Goal: Complete application form: Complete application form

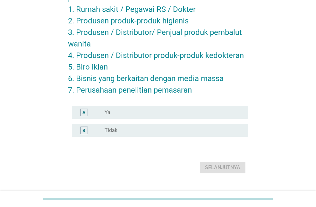
scroll to position [78, 0]
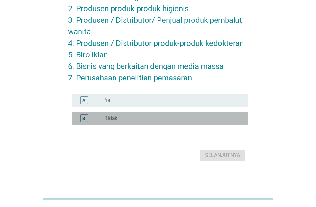
click at [116, 120] on label "Tidak" at bounding box center [111, 118] width 13 height 6
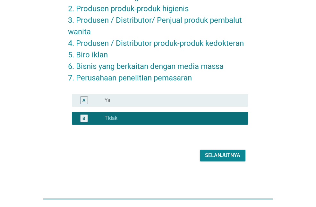
click at [236, 158] on div "Selanjutnya" at bounding box center [222, 156] width 35 height 8
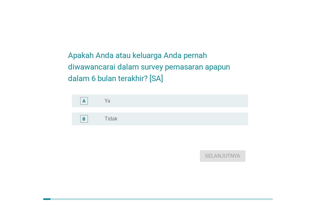
drag, startPoint x: 208, startPoint y: 115, endPoint x: 210, endPoint y: 125, distance: 10.7
click at [208, 110] on div "A radio_button_unchecked Ya" at bounding box center [158, 101] width 180 height 18
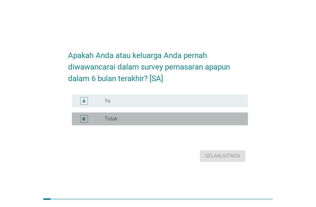
click at [210, 122] on div "radio_button_unchecked Tidak" at bounding box center [171, 119] width 133 height 6
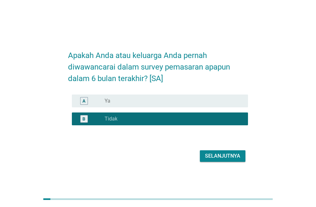
click at [220, 160] on div "Selanjutnya" at bounding box center [222, 156] width 35 height 8
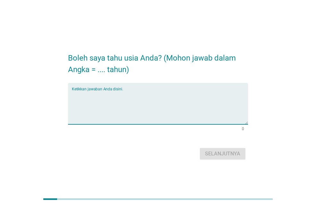
click at [182, 111] on textarea "Ketikkan jawaban Anda disini." at bounding box center [160, 108] width 176 height 34
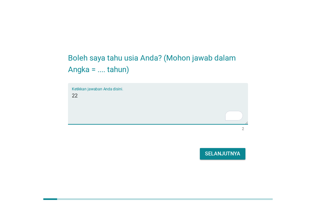
type textarea "22"
click at [212, 159] on button "Selanjutnya" at bounding box center [223, 154] width 46 height 12
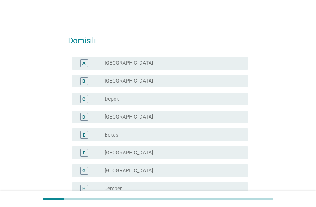
click at [208, 97] on div "radio_button_unchecked Depok" at bounding box center [171, 99] width 133 height 6
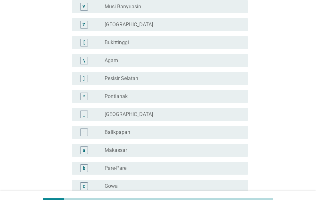
scroll to position [591, 0]
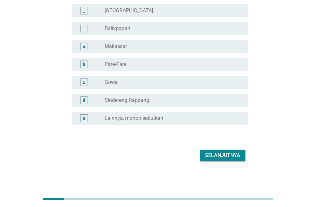
click at [232, 157] on div "Selanjutnya" at bounding box center [222, 156] width 35 height 8
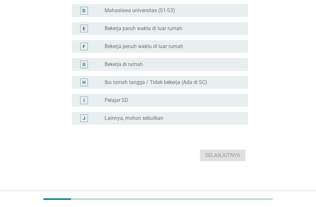
scroll to position [0, 0]
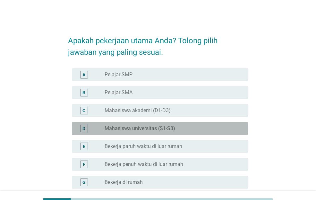
click at [231, 133] on div "D radio_button_unchecked Mahasiswa universitas (S1-S3)" at bounding box center [160, 128] width 176 height 13
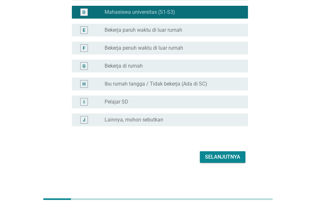
scroll to position [118, 0]
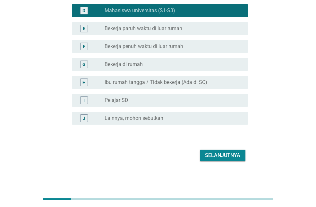
click at [229, 158] on div "Selanjutnya" at bounding box center [222, 156] width 35 height 8
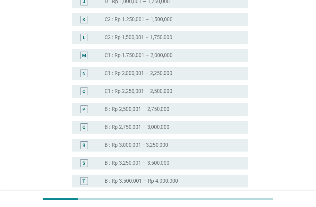
scroll to position [545, 0]
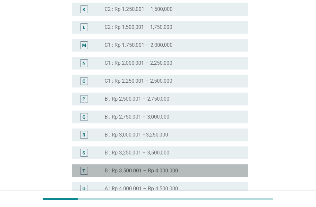
click at [225, 170] on div "radio_button_unchecked B : Rp 3.500.001 – Rp 4.000.000" at bounding box center [171, 171] width 133 height 6
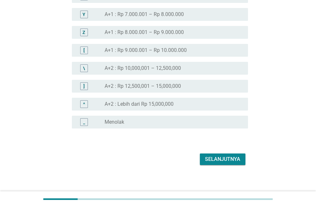
scroll to position [795, 0]
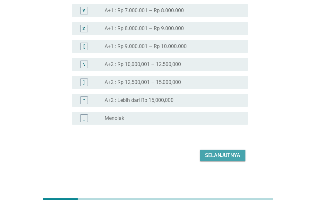
click at [224, 159] on div "Selanjutnya" at bounding box center [222, 156] width 35 height 8
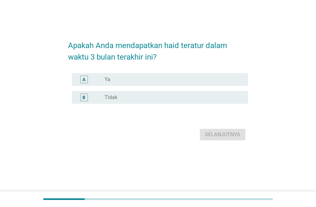
scroll to position [0, 0]
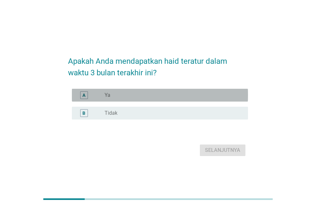
click at [209, 93] on div "radio_button_unchecked Ya" at bounding box center [171, 95] width 133 height 6
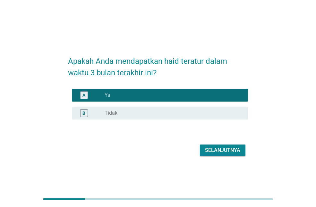
click at [222, 149] on div "Selanjutnya" at bounding box center [222, 151] width 35 height 8
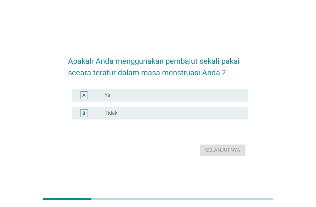
click at [189, 89] on div "A radio_button_unchecked Ya" at bounding box center [160, 95] width 176 height 13
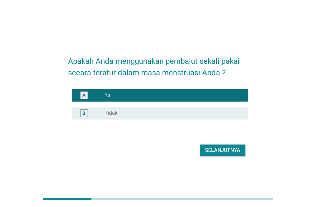
click at [223, 153] on div "Selanjutnya" at bounding box center [222, 151] width 35 height 8
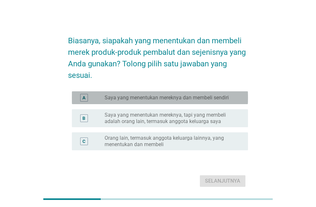
click at [212, 94] on div "radio_button_unchecked Saya yang menentukan mereknya dan membeli sendiri" at bounding box center [174, 98] width 138 height 8
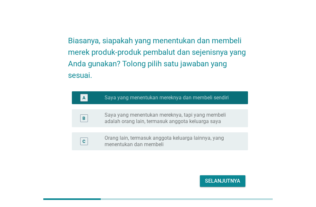
click at [214, 184] on div "Selanjutnya" at bounding box center [222, 181] width 35 height 8
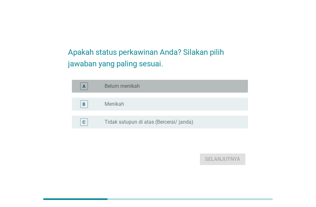
click at [200, 85] on div "radio_button_unchecked Belum menikah" at bounding box center [171, 86] width 133 height 6
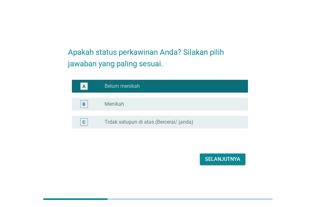
click at [210, 160] on div "Selanjutnya" at bounding box center [222, 160] width 35 height 8
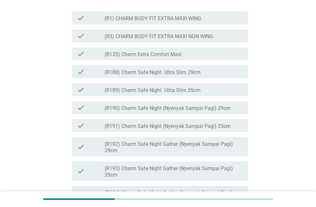
scroll to position [160, 0]
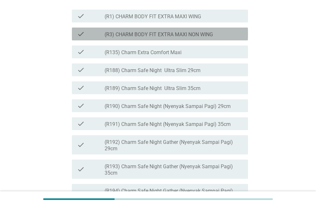
click at [213, 38] on label "(R3) CHARM BODY FIT EXTRA MAXI NON WING" at bounding box center [159, 34] width 108 height 6
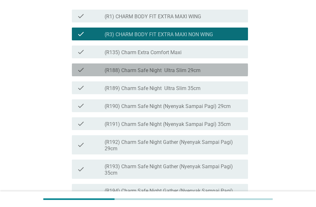
click at [208, 76] on div "check check_box_outline_blank (R188) Charm Safe Night Ultra Slim 29cm" at bounding box center [160, 69] width 176 height 13
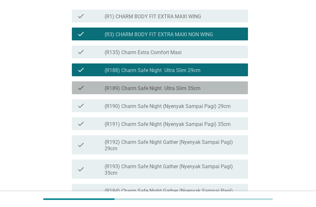
click at [207, 94] on div "check check_box_outline_blank (R189) Charm Safe Night Ultra Slim 35cm" at bounding box center [160, 87] width 176 height 13
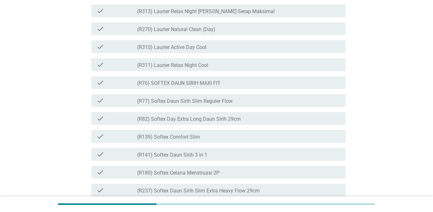
scroll to position [508, 0]
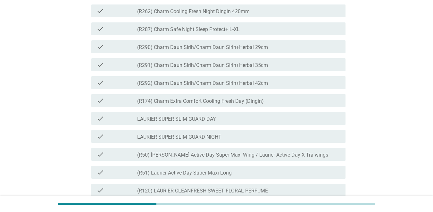
click at [288, 51] on div "check_box_outline_blank (R290) Charm Daun Sirih/Charm Daun Sirih+Herbal 29cm" at bounding box center [238, 47] width 203 height 8
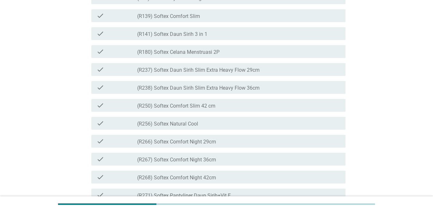
scroll to position [957, 0]
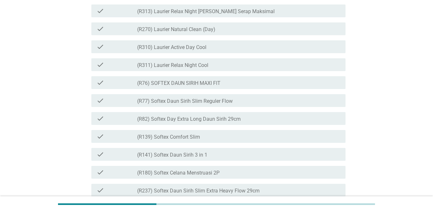
click at [215, 105] on label "(R77) Softex Daun Sirih Slim Reguler Flow" at bounding box center [185, 101] width 96 height 6
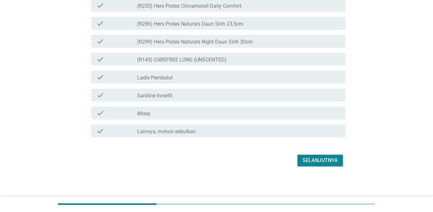
scroll to position [1614, 0]
click at [298, 165] on button "Selanjutnya" at bounding box center [321, 161] width 46 height 12
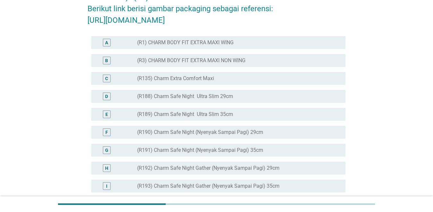
scroll to position [96, 0]
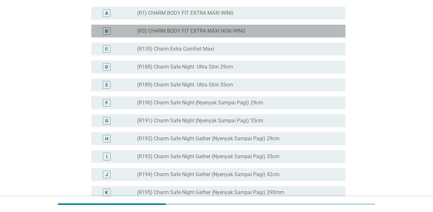
click at [256, 34] on div "radio_button_unchecked (R3) CHARM BODY FIT EXTRA MAXI NON WING" at bounding box center [236, 31] width 198 height 6
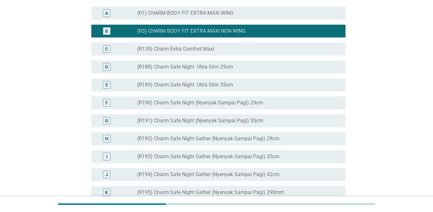
click at [263, 70] on div "radio_button_unchecked (R188) Charm Safe Night Ultra Slim 29cm" at bounding box center [236, 67] width 198 height 6
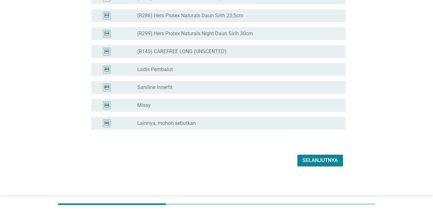
scroll to position [1589, 0]
click at [316, 158] on div "Selanjutnya" at bounding box center [320, 161] width 35 height 8
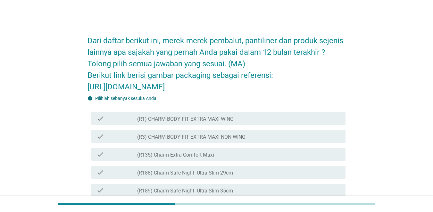
click at [295, 122] on div "check_box_outline_blank (R1) CHARM BODY FIT EXTRA MAXI WING" at bounding box center [238, 119] width 203 height 8
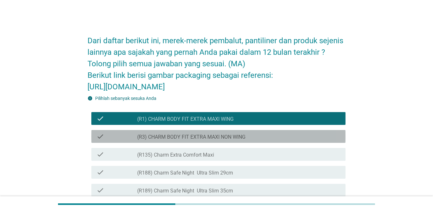
click at [289, 143] on div "check check_box_outline_blank (R3) CHARM BODY FIT EXTRA MAXI NON WING" at bounding box center [218, 136] width 254 height 13
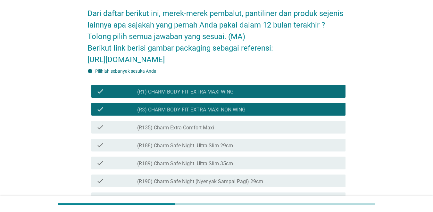
scroll to position [64, 0]
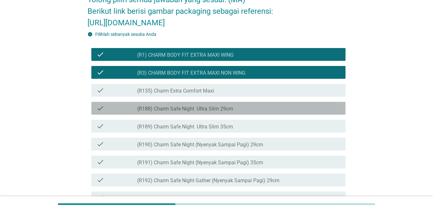
click at [290, 115] on div "check check_box_outline_blank (R188) Charm Safe Night Ultra Slim 29cm" at bounding box center [218, 108] width 254 height 13
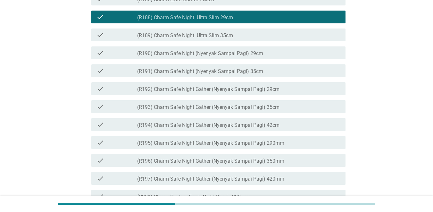
scroll to position [160, 0]
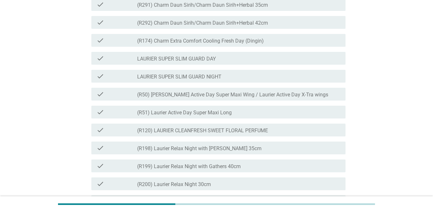
click at [298, 98] on label "(R50) [PERSON_NAME] Active Day Super Maxi Wing / Laurier Active Day X-Tra wings" at bounding box center [232, 95] width 191 height 6
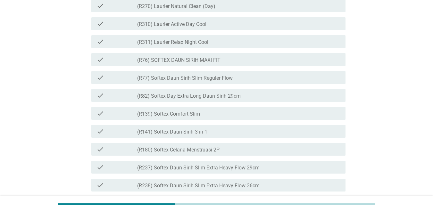
scroll to position [962, 0]
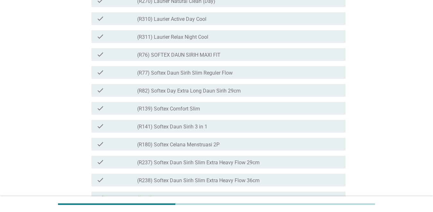
click at [303, 61] on div "check check_box_outline_blank (R76) SOFTEX DAUN SIRIH MAXI FIT" at bounding box center [218, 54] width 254 height 13
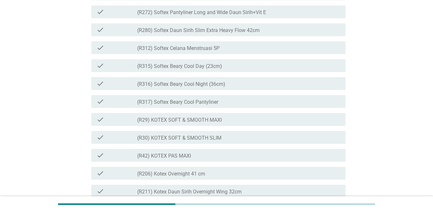
scroll to position [1591, 0]
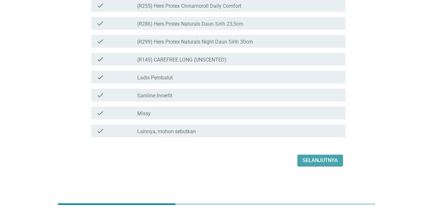
click at [308, 163] on div "Selanjutnya" at bounding box center [320, 161] width 35 height 8
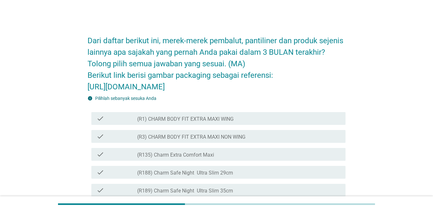
click at [299, 122] on div "check_box_outline_blank (R1) CHARM BODY FIT EXTRA MAXI WING" at bounding box center [238, 119] width 203 height 8
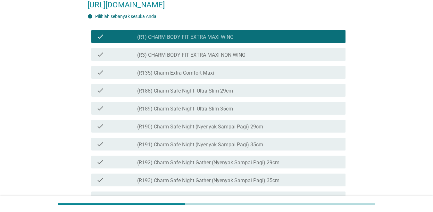
scroll to position [96, 0]
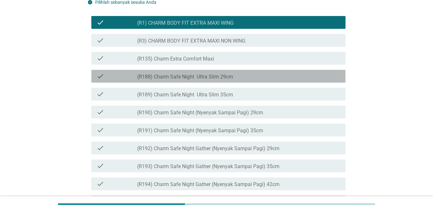
click at [295, 80] on div "check_box_outline_blank (R188) Charm Safe Night Ultra Slim 29cm" at bounding box center [238, 76] width 203 height 8
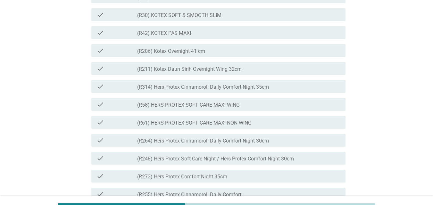
scroll to position [1571, 0]
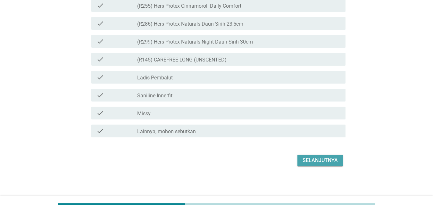
click at [314, 165] on div "Selanjutnya" at bounding box center [320, 161] width 35 height 8
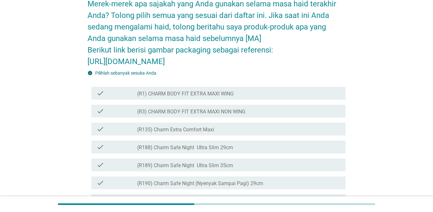
scroll to position [96, 0]
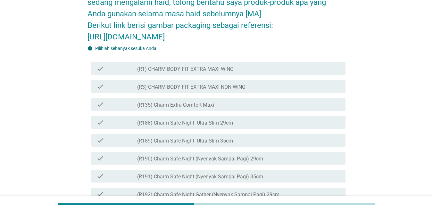
click at [291, 72] on div "check_box_outline_blank (R1) CHARM BODY FIT EXTRA MAXI WING" at bounding box center [238, 69] width 203 height 8
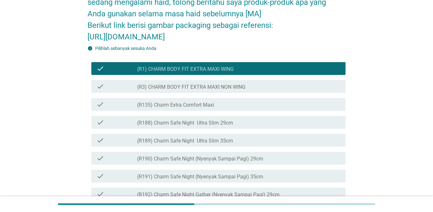
click at [274, 129] on div "check check_box_outline_blank (R188) Charm Safe Night Ultra Slim 29cm" at bounding box center [218, 122] width 254 height 13
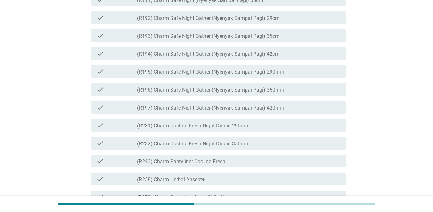
scroll to position [353, 0]
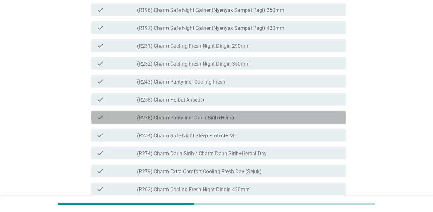
click at [278, 121] on div "check_box_outline_blank (R278) Charm Pantyliner Daun Sirih+Herbal" at bounding box center [238, 118] width 203 height 8
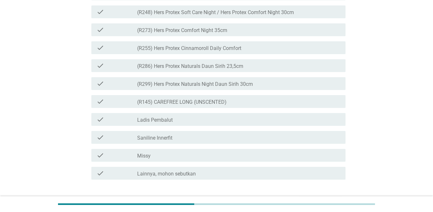
scroll to position [1637, 0]
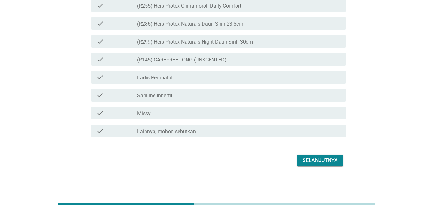
click at [316, 161] on div "Selanjutnya" at bounding box center [320, 161] width 35 height 8
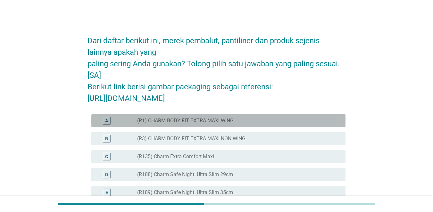
click at [316, 124] on div "radio_button_unchecked (R1) CHARM BODY FIT EXTRA MAXI WING" at bounding box center [236, 121] width 198 height 6
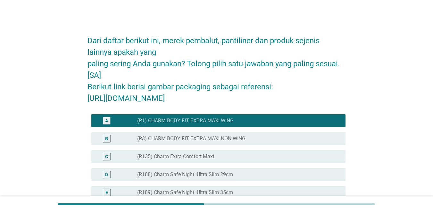
click at [310, 166] on div "C radio_button_unchecked (R135) Charm Extra Comfort Maxi" at bounding box center [217, 157] width 258 height 18
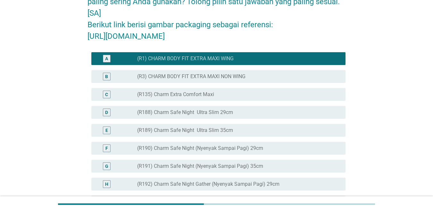
scroll to position [64, 0]
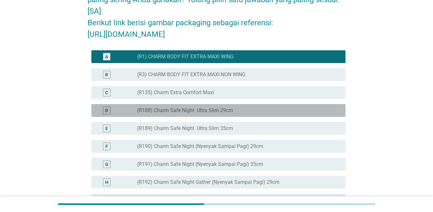
click at [294, 117] on div "D radio_button_unchecked (R188) Charm Safe Night Ultra Slim 29cm" at bounding box center [218, 110] width 254 height 13
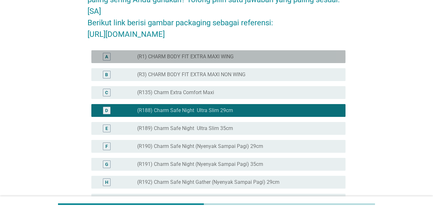
click at [280, 60] on div "radio_button_unchecked (R1) CHARM BODY FIT EXTRA MAXI WING" at bounding box center [236, 57] width 198 height 6
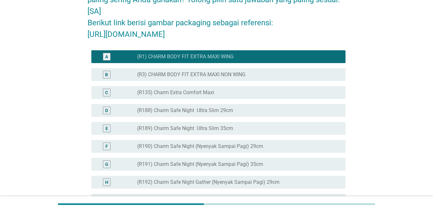
click at [265, 78] on div "radio_button_unchecked (R3) CHARM BODY FIT EXTRA MAXI NON WING" at bounding box center [236, 75] width 198 height 6
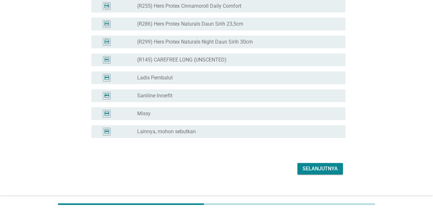
scroll to position [1601, 0]
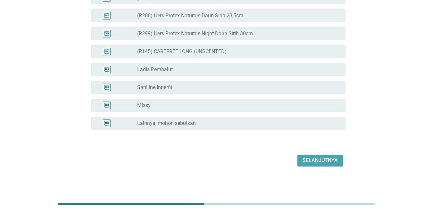
click at [316, 161] on div "Selanjutnya" at bounding box center [320, 161] width 35 height 8
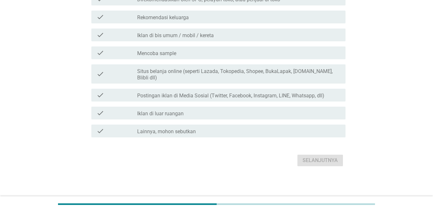
scroll to position [0, 0]
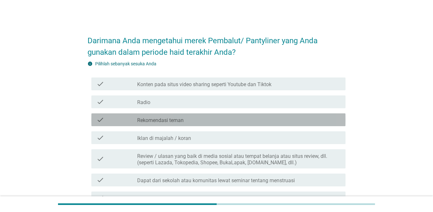
click at [315, 124] on div "check check_box_outline_blank Rekomendasi teman" at bounding box center [218, 120] width 254 height 13
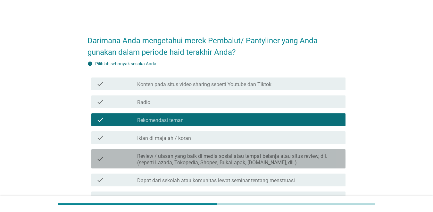
click at [316, 155] on label "Review / ulasan yang baik di media sosial atau tempat belanja atau situs review…" at bounding box center [238, 159] width 203 height 13
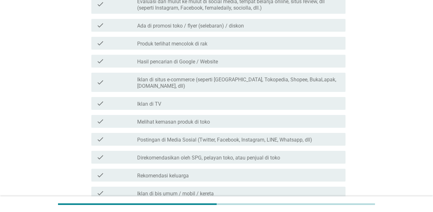
scroll to position [289, 0]
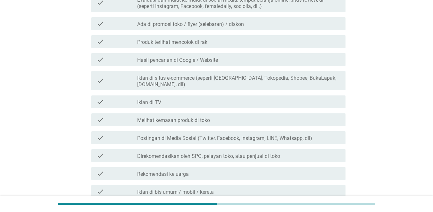
click at [316, 155] on div "check check_box_outline_blank Direkomendasikan oleh SPG, pelayan toko, atau pen…" at bounding box center [218, 155] width 254 height 13
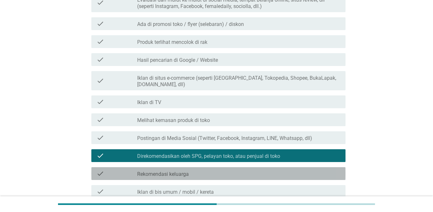
click at [310, 170] on div "check_box_outline_blank Rekomendasi keluarga" at bounding box center [238, 174] width 203 height 8
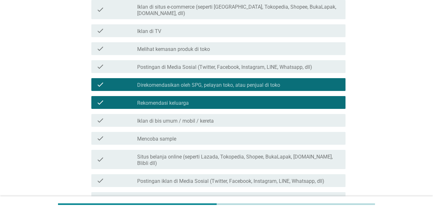
scroll to position [433, 0]
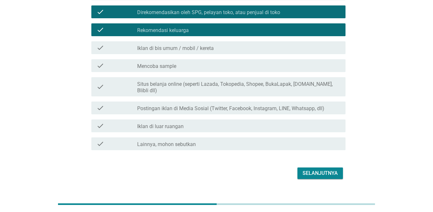
click at [316, 166] on div "Selanjutnya" at bounding box center [217, 173] width 258 height 15
click at [316, 170] on div "Selanjutnya" at bounding box center [320, 174] width 35 height 8
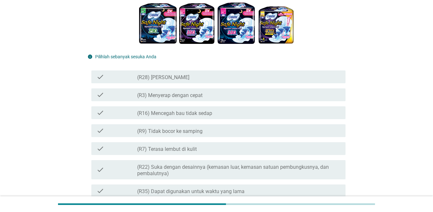
scroll to position [96, 0]
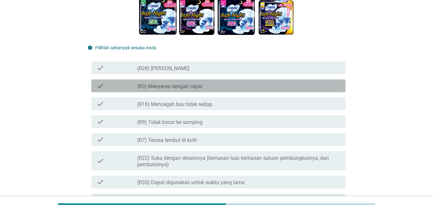
click at [313, 89] on div "check_box_outline_blank (R3) Menyerap dengan cepat" at bounding box center [238, 86] width 203 height 8
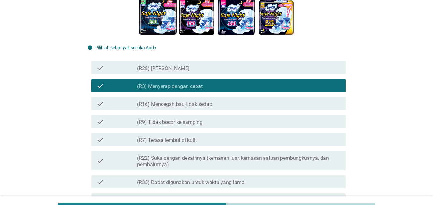
drag, startPoint x: 303, startPoint y: 124, endPoint x: 302, endPoint y: 129, distance: 4.2
click at [302, 128] on div "check check_box_outline_blank (R9) Tidak bocor ke samping" at bounding box center [218, 121] width 254 height 13
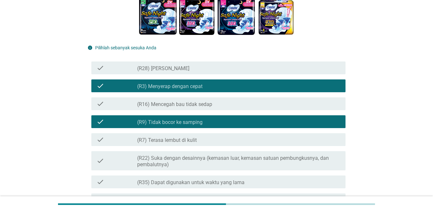
click at [300, 141] on div "check_box_outline_blank (R7) Terasa lembut di kulit" at bounding box center [238, 140] width 203 height 8
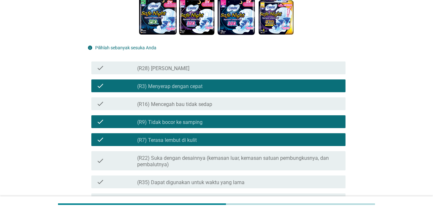
scroll to position [128, 0]
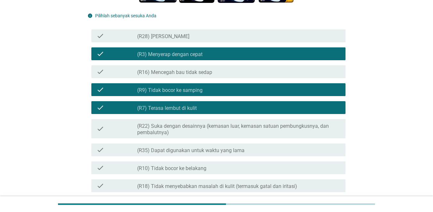
click at [297, 151] on div "check_box_outline_blank (R35) Dapat digunakan untuk waktu yang lama" at bounding box center [238, 150] width 203 height 8
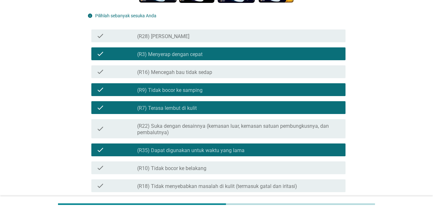
click at [290, 169] on div "check_box_outline_blank (R10) Tidak bocor ke belakang" at bounding box center [238, 168] width 203 height 8
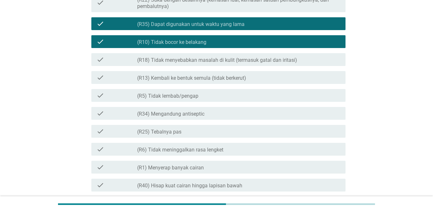
scroll to position [289, 0]
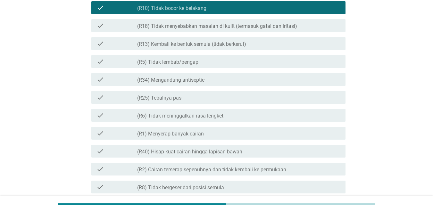
click at [283, 105] on div "check check_box_outline_blank (R25) Tebalnya pas" at bounding box center [217, 98] width 258 height 18
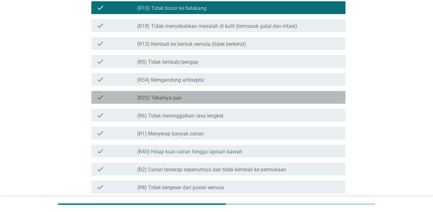
click at [284, 101] on div "check check_box_outline_blank (R25) Tebalnya pas" at bounding box center [218, 97] width 254 height 13
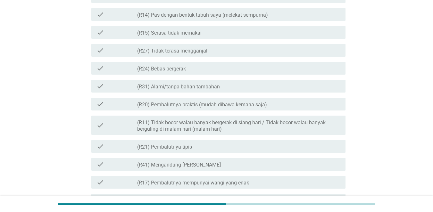
scroll to position [692, 0]
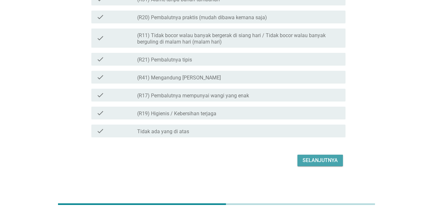
click at [315, 161] on div "Selanjutnya" at bounding box center [320, 161] width 35 height 8
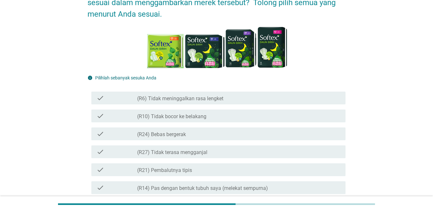
scroll to position [64, 0]
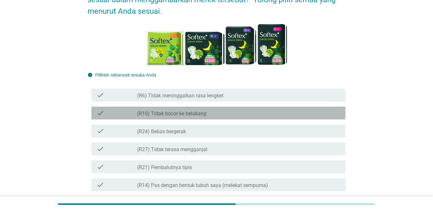
click at [304, 118] on div "check check_box_outline_blank (R10) Tidak bocor ke belakang" at bounding box center [218, 113] width 254 height 13
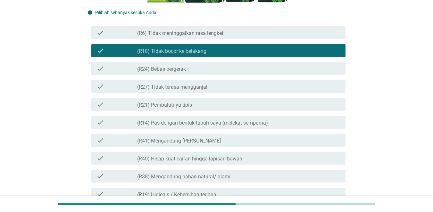
scroll to position [128, 0]
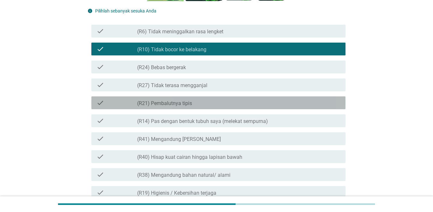
click at [304, 104] on div "check_box_outline_blank (R21) Pembalutnya tipis" at bounding box center [238, 103] width 203 height 8
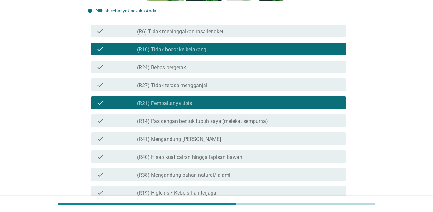
click at [299, 135] on div "check_box_outline_blank (R41) Mengandung Daun Sirih" at bounding box center [238, 139] width 203 height 8
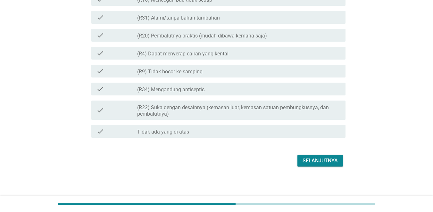
scroll to position [688, 0]
click at [316, 161] on div "Selanjutnya" at bounding box center [320, 161] width 35 height 8
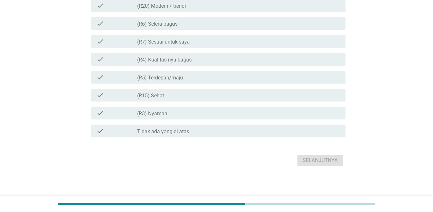
scroll to position [0, 0]
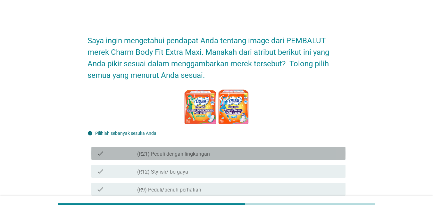
click at [316, 150] on div "check_box_outline_blank (R21) Peduli dengan lingkungan" at bounding box center [238, 154] width 203 height 8
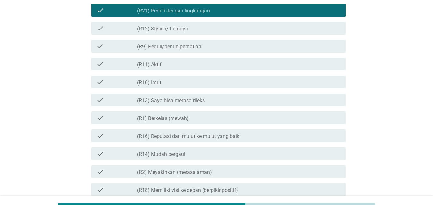
scroll to position [160, 0]
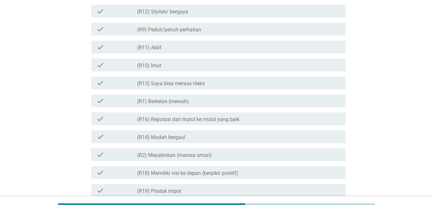
click at [256, 139] on div "check_box_outline_blank (R14) Mudah bergaul" at bounding box center [238, 137] width 203 height 8
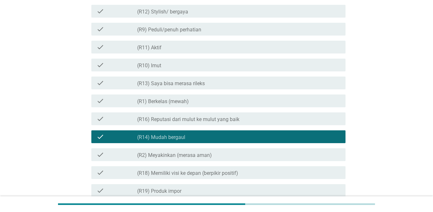
click at [256, 139] on div "check_box_outline_blank (R14) Mudah bergaul" at bounding box center [238, 137] width 203 height 8
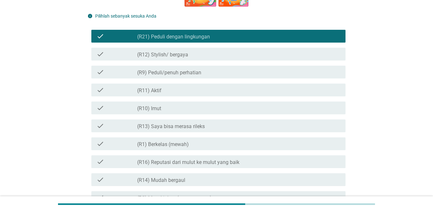
scroll to position [128, 0]
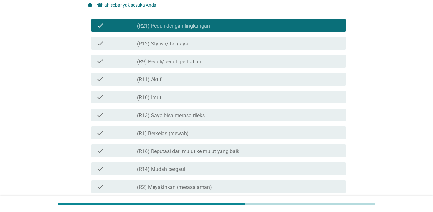
click at [255, 97] on div "check_box_outline_blank (R10) Imut" at bounding box center [238, 97] width 203 height 8
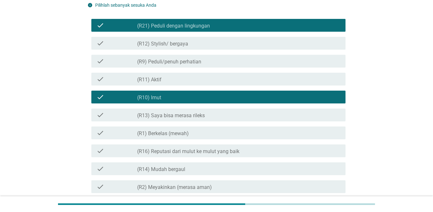
click at [255, 82] on div "check_box_outline_blank (R11) Aktif" at bounding box center [238, 79] width 203 height 8
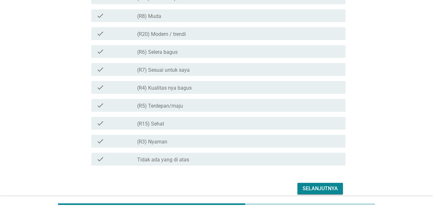
scroll to position [382, 0]
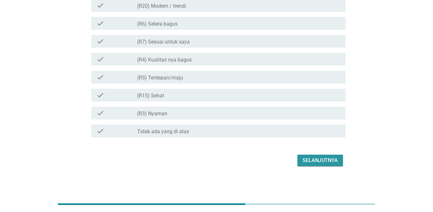
click at [313, 160] on div "Selanjutnya" at bounding box center [320, 161] width 35 height 8
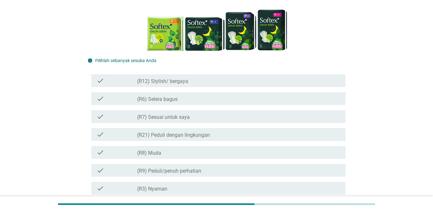
scroll to position [96, 0]
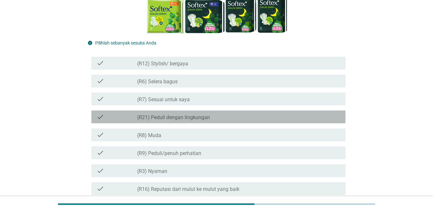
click at [258, 119] on div "check_box_outline_blank (R21) Peduli dengan lingkungan" at bounding box center [238, 117] width 203 height 8
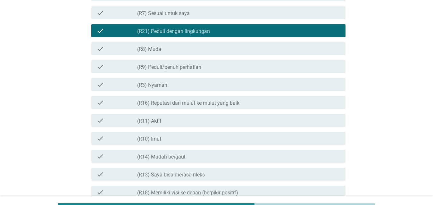
scroll to position [192, 0]
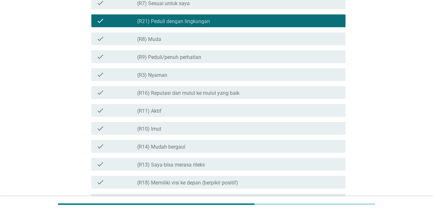
click at [259, 118] on div "check check_box_outline_blank (R11) Aktif" at bounding box center [217, 111] width 258 height 18
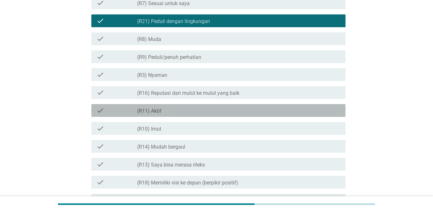
click at [256, 112] on div "check_box_outline_blank (R11) Aktif" at bounding box center [238, 111] width 203 height 8
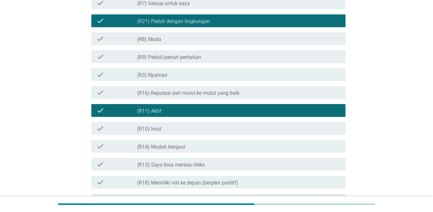
click at [255, 97] on div "check check_box_outline_blank (R16) Reputasi dari mulut ke mulut yang baik" at bounding box center [218, 92] width 254 height 13
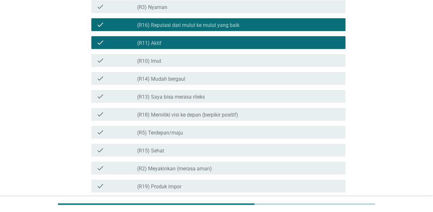
scroll to position [385, 0]
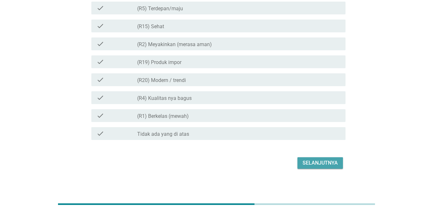
click at [306, 158] on button "Selanjutnya" at bounding box center [321, 163] width 46 height 12
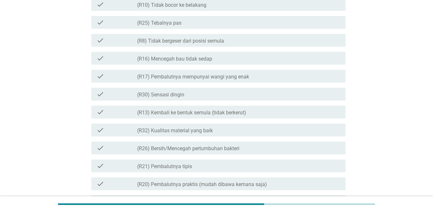
scroll to position [0, 0]
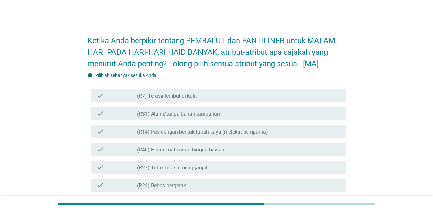
click at [292, 98] on div "check_box_outline_blank (R7) Terasa lembut di kulit" at bounding box center [238, 96] width 203 height 8
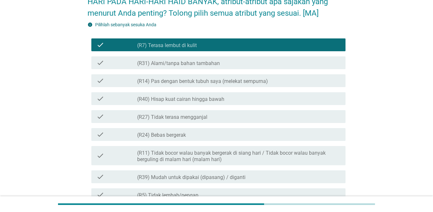
scroll to position [64, 0]
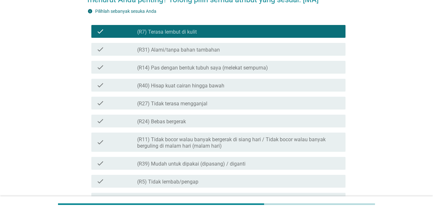
click at [292, 64] on div "check_box_outline_blank (R14) Pas dengan bentuk tubuh saya (melekat sempurna)" at bounding box center [238, 67] width 203 height 8
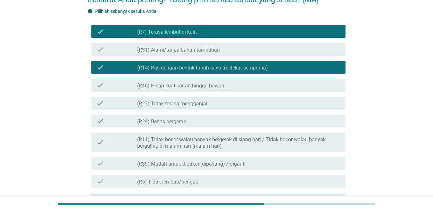
click at [287, 42] on div "check check_box_outline_blank (R31) Alami/tanpa bahan tambahan" at bounding box center [217, 49] width 258 height 18
click at [269, 141] on label "(R11) Tidak bocor walau banyak bergerak di siang hari / Tidak bocor walau banya…" at bounding box center [238, 143] width 203 height 13
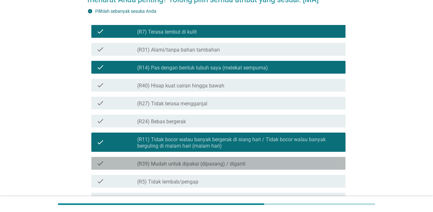
click at [267, 164] on div "check_box_outline_blank (R39) Mudah untuk dipakai (dipasang) / diganti" at bounding box center [238, 164] width 203 height 8
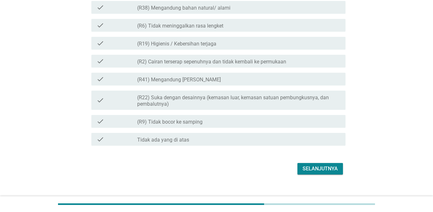
scroll to position [624, 0]
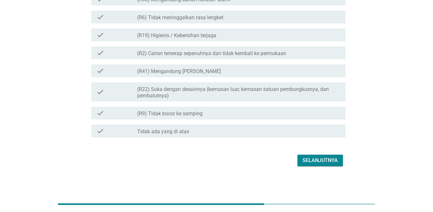
click at [316, 160] on div "Selanjutnya" at bounding box center [320, 161] width 35 height 8
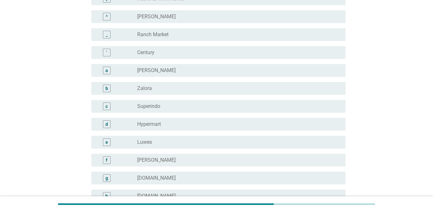
scroll to position [830, 0]
click at [238, 171] on div "u radio_button_unchecked Klik Indomaret" at bounding box center [217, 178] width 258 height 18
click at [232, 185] on div "u radio_button_unchecked Klik Indomaret" at bounding box center [217, 178] width 258 height 18
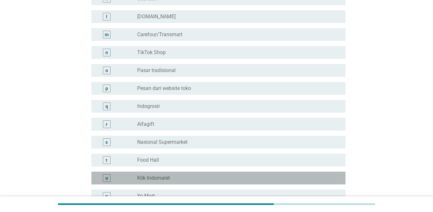
click at [232, 181] on div "radio_button_unchecked Klik Indomaret" at bounding box center [236, 178] width 198 height 6
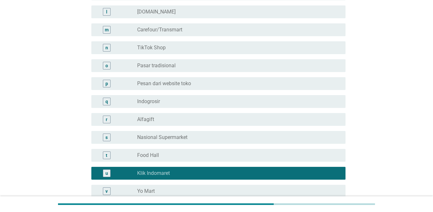
scroll to position [992, 0]
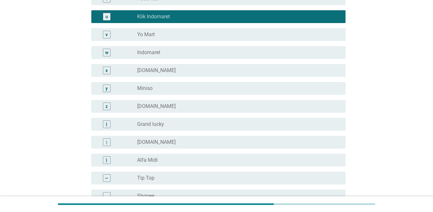
click at [268, 45] on div "w radio_button_unchecked Indomaret" at bounding box center [217, 53] width 258 height 18
click at [268, 53] on div "radio_button_unchecked Indomaret" at bounding box center [236, 52] width 198 height 6
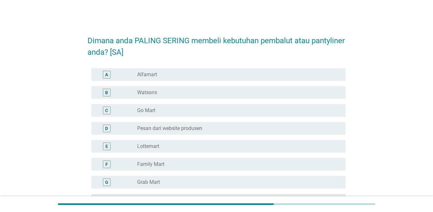
scroll to position [848, 0]
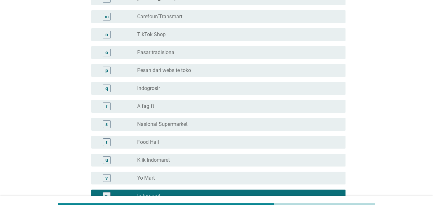
click at [265, 105] on div "radio_button_unchecked Alfagift" at bounding box center [236, 106] width 198 height 6
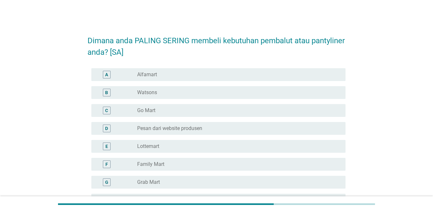
scroll to position [902, 0]
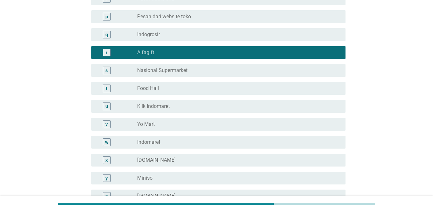
click at [174, 145] on div "radio_button_unchecked Indomaret" at bounding box center [236, 142] width 198 height 6
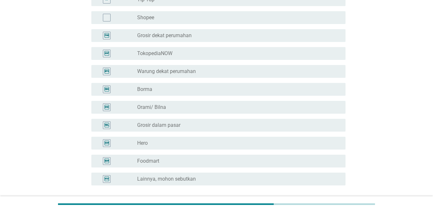
scroll to position [1226, 0]
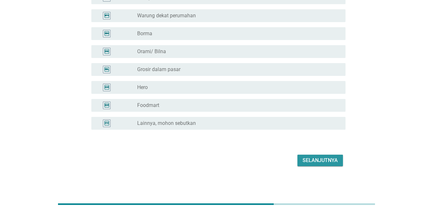
click at [308, 159] on div "Selanjutnya" at bounding box center [320, 161] width 35 height 8
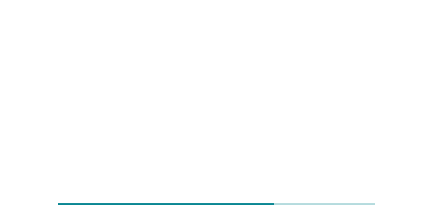
scroll to position [0, 0]
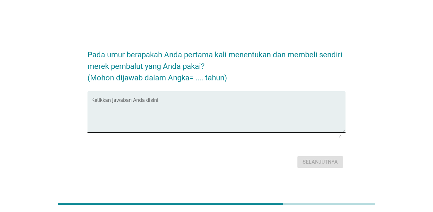
click at [198, 94] on div "Ketikkan jawaban Anda disini." at bounding box center [218, 111] width 254 height 41
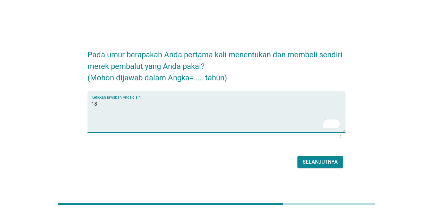
type textarea "18"
click at [316, 167] on button "Selanjutnya" at bounding box center [321, 162] width 46 height 12
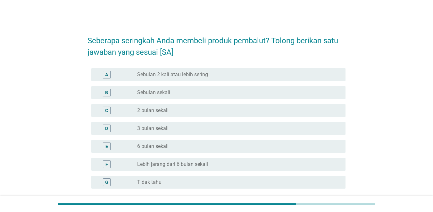
click at [181, 94] on div "radio_button_unchecked Sebulan sekali" at bounding box center [236, 92] width 198 height 6
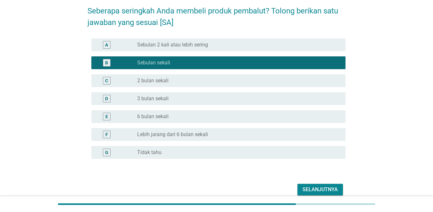
scroll to position [59, 0]
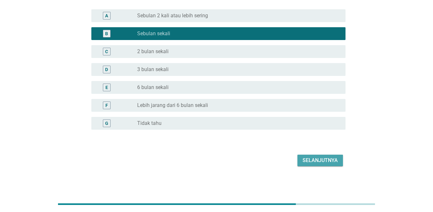
click at [316, 162] on div "Selanjutnya" at bounding box center [320, 161] width 35 height 8
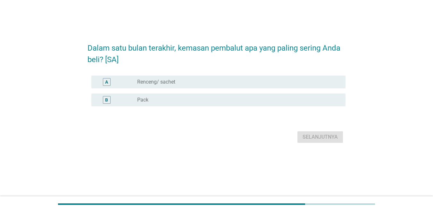
scroll to position [0, 0]
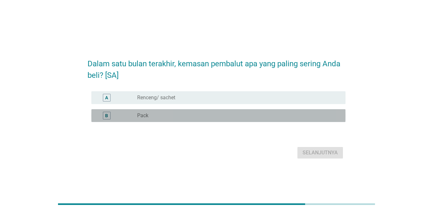
click at [255, 110] on div "B radio_button_unchecked Pack" at bounding box center [218, 115] width 254 height 13
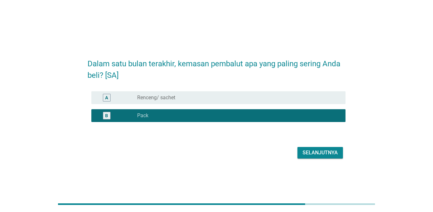
click at [314, 156] on div "Selanjutnya" at bounding box center [320, 153] width 35 height 8
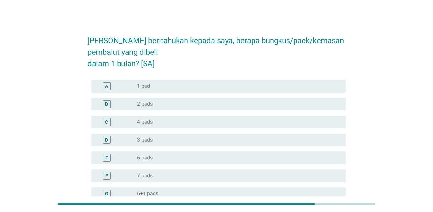
click at [259, 93] on div "A radio_button_unchecked 1 pad" at bounding box center [217, 86] width 258 height 18
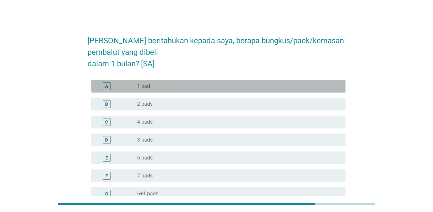
click at [259, 89] on div "radio_button_unchecked 1 pad" at bounding box center [236, 86] width 198 height 6
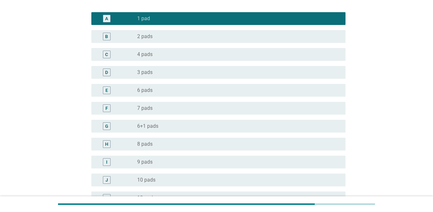
scroll to position [105, 0]
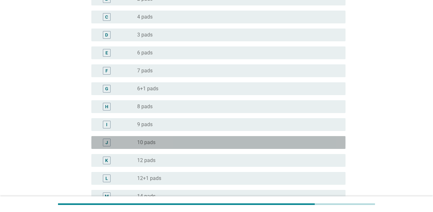
click at [189, 145] on div "radio_button_unchecked 10 pads" at bounding box center [236, 142] width 198 height 6
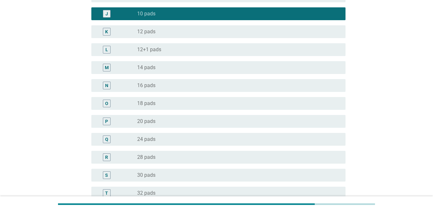
scroll to position [233, 0]
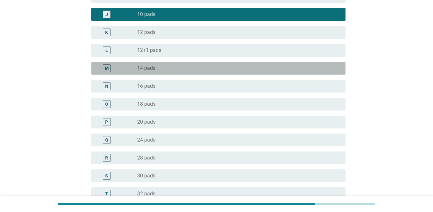
click at [201, 68] on div "radio_button_unchecked 14 pads" at bounding box center [236, 68] width 198 height 6
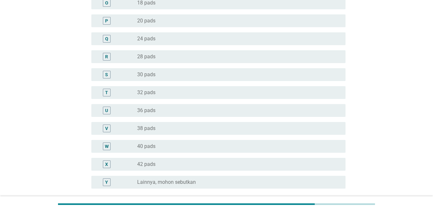
scroll to position [394, 0]
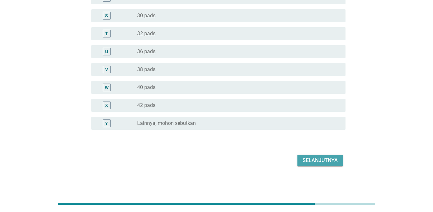
click at [316, 160] on div "Selanjutnya" at bounding box center [320, 161] width 35 height 8
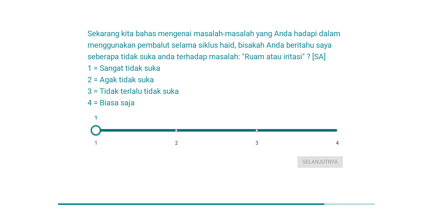
scroll to position [16, 0]
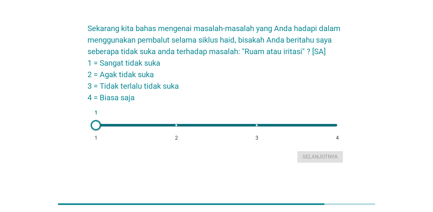
click at [310, 155] on div "Selanjutnya" at bounding box center [217, 156] width 258 height 15
click at [316, 125] on div "1 1 2 3 4" at bounding box center [216, 125] width 241 height 3
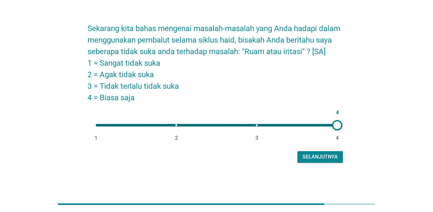
click at [316, 158] on div "Selanjutnya" at bounding box center [320, 157] width 35 height 8
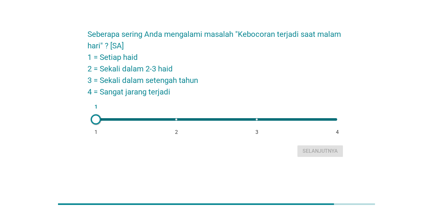
scroll to position [0, 0]
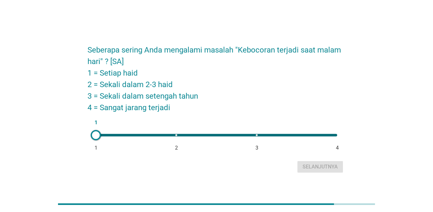
click at [174, 139] on div "1 1 2 3 4" at bounding box center [217, 135] width 252 height 13
type input "2"
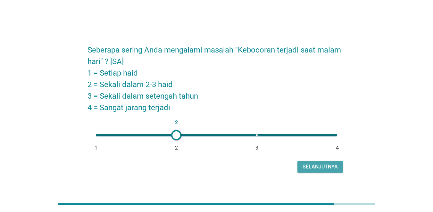
click at [316, 171] on div "Selanjutnya" at bounding box center [320, 167] width 35 height 8
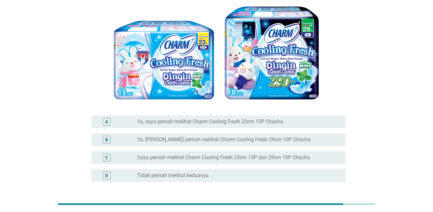
scroll to position [64, 0]
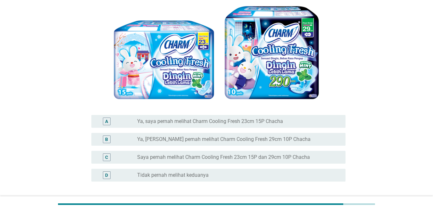
click at [298, 139] on div "radio_button_unchecked Ya, saya pernah melihat Charm Cooling Fresh 29cm 10P Cha…" at bounding box center [236, 139] width 198 height 6
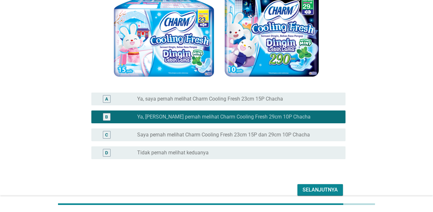
scroll to position [116, 0]
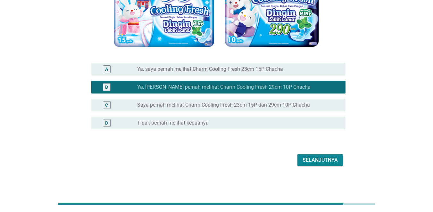
click at [310, 158] on div "Selanjutnya" at bounding box center [320, 160] width 35 height 8
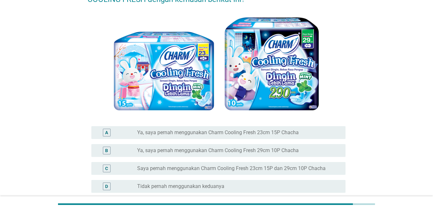
scroll to position [64, 0]
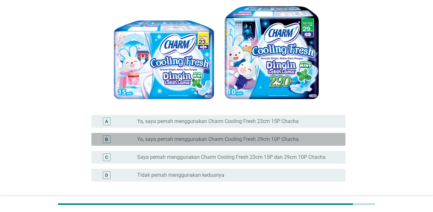
click at [310, 140] on div "radio_button_unchecked Ya, saya pernah menggunakan Charm Cooling Fresh 29cm 10P…" at bounding box center [236, 139] width 198 height 6
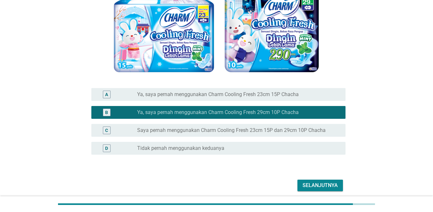
scroll to position [116, 0]
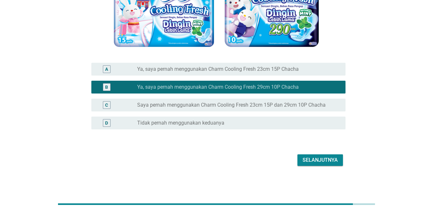
click at [311, 159] on div "Selanjutnya" at bounding box center [320, 160] width 35 height 8
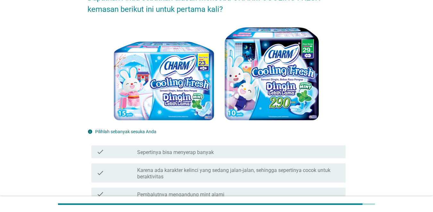
scroll to position [64, 0]
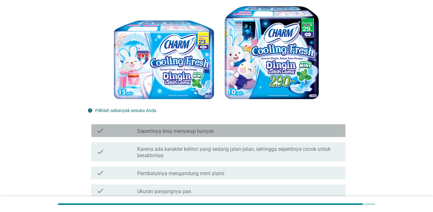
click at [310, 130] on div "check_box_outline_blank Sepertinya bisa menyerap banyak" at bounding box center [238, 131] width 203 height 8
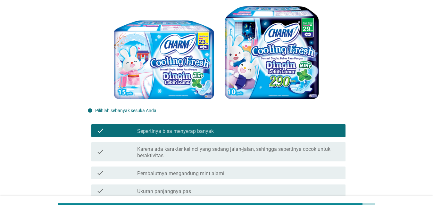
click at [313, 146] on label "Karena ada karakter kelinci yang sedang jalan-jalan, sehingga sepertinya cocok …" at bounding box center [238, 152] width 203 height 13
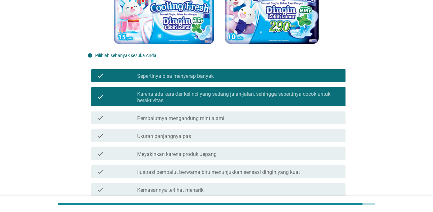
scroll to position [128, 0]
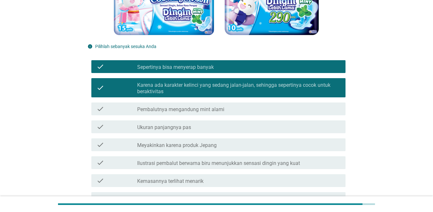
click at [304, 129] on div "check_box_outline_blank Ukuran panjangnya pas" at bounding box center [238, 127] width 203 height 8
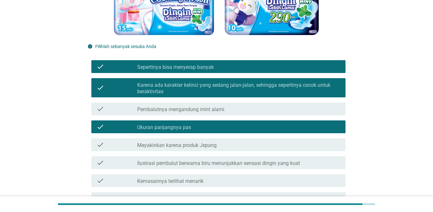
click at [304, 117] on div "check check_box_outline_blank Pembalutnya mengandung mint alami" at bounding box center [217, 109] width 258 height 18
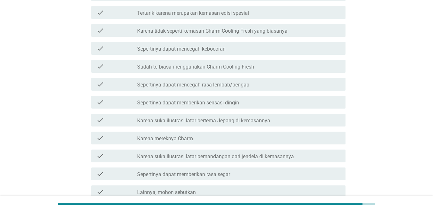
scroll to position [557, 0]
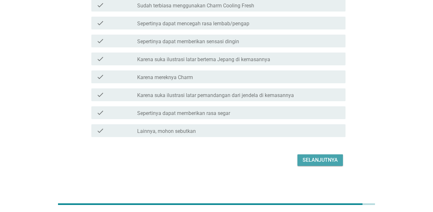
click at [316, 159] on div "Selanjutnya" at bounding box center [320, 160] width 35 height 8
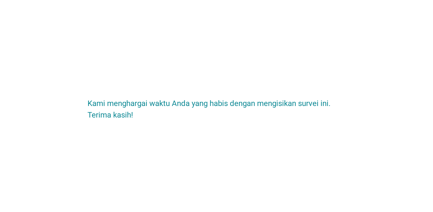
scroll to position [0, 0]
